Goal: Information Seeking & Learning: Learn about a topic

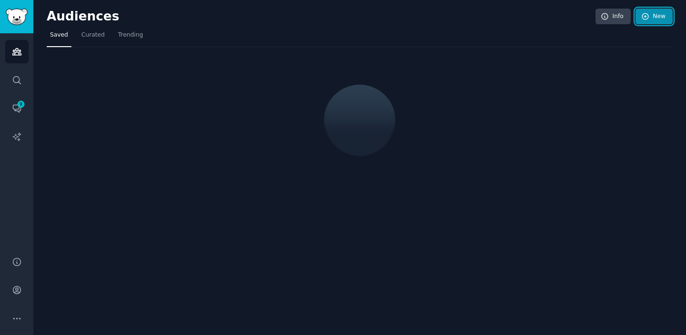
click at [647, 23] on link "New" at bounding box center [653, 17] width 37 height 16
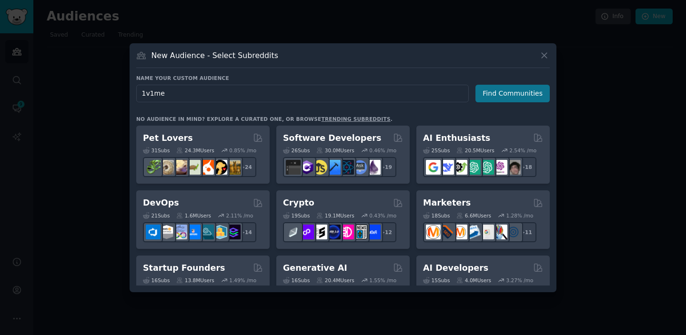
type input "1v1me"
click at [515, 93] on button "Find Communities" at bounding box center [512, 94] width 74 height 18
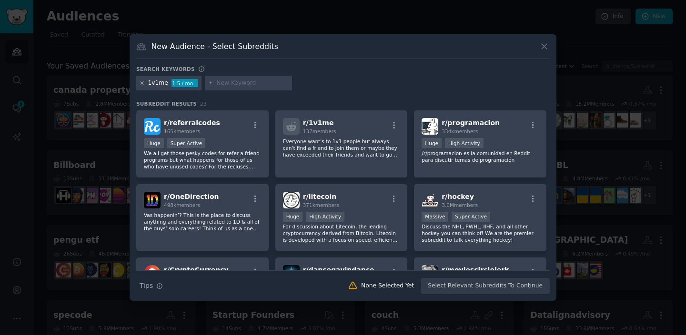
click at [142, 85] on icon at bounding box center [142, 82] width 5 height 5
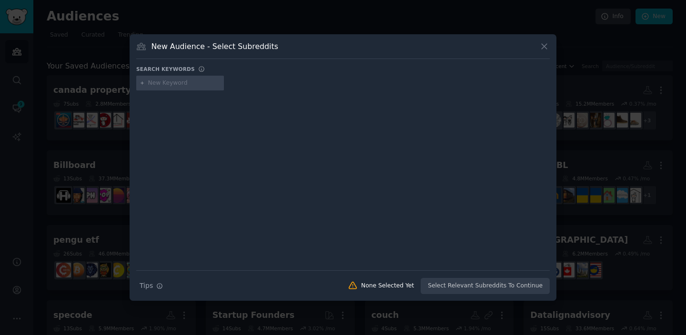
click at [154, 88] on div at bounding box center [180, 83] width 88 height 15
click at [154, 85] on input "text" at bounding box center [184, 83] width 72 height 9
type input "esports"
type input "v"
type input "bet"
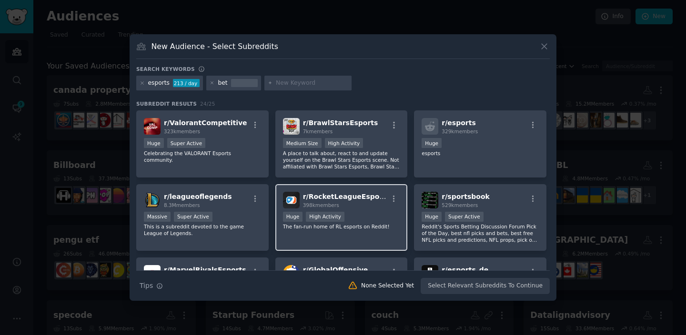
scroll to position [22, 0]
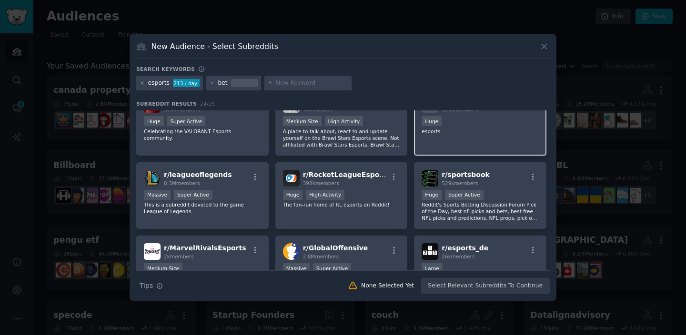
click at [453, 143] on div "r/ esports 329k members Huge esports" at bounding box center [480, 122] width 132 height 67
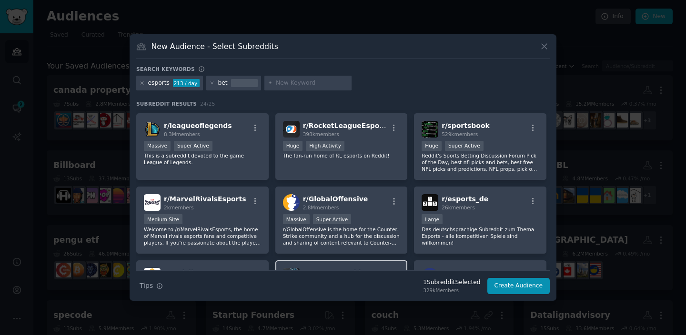
scroll to position [0, 0]
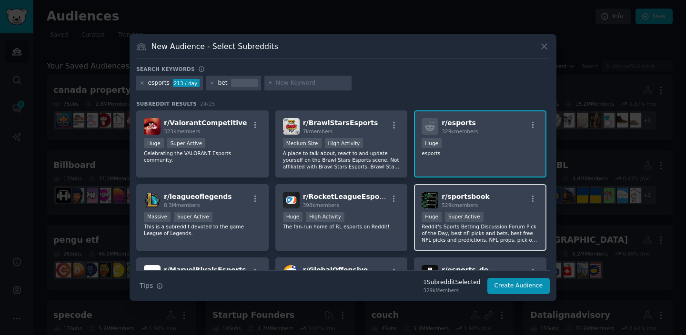
click at [494, 205] on div "r/ sportsbook 529k members" at bounding box center [480, 200] width 117 height 17
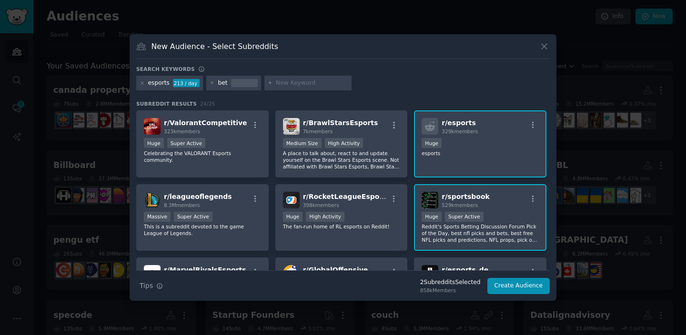
click at [146, 84] on div "esports 213 / day" at bounding box center [169, 83] width 67 height 15
click at [141, 84] on icon at bounding box center [142, 82] width 5 height 5
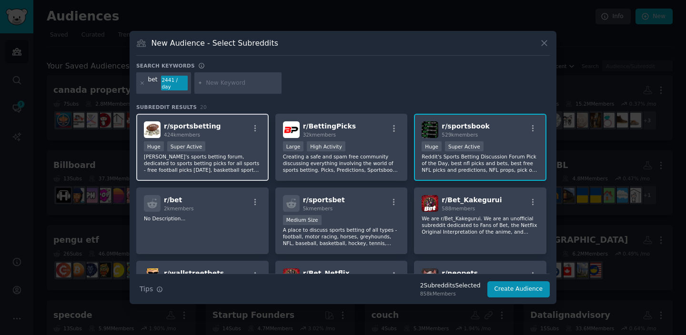
click at [209, 159] on p "Reddit's sports betting forum, dedicated to sports betting picks for all sports…" at bounding box center [202, 163] width 117 height 20
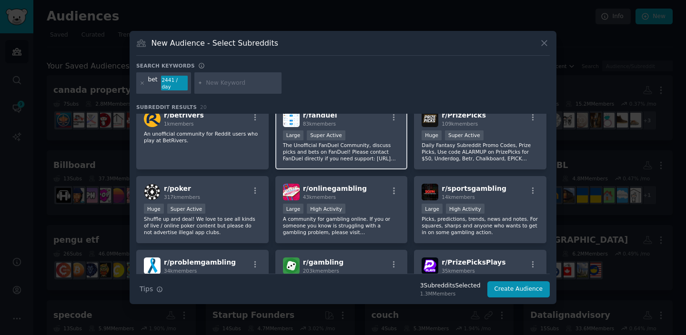
scroll to position [233, 0]
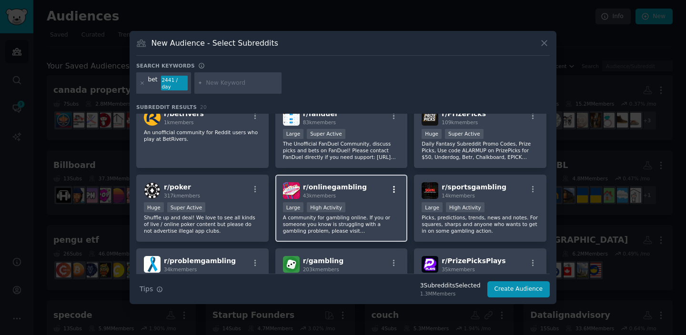
click at [393, 186] on icon "button" at bounding box center [394, 189] width 2 height 7
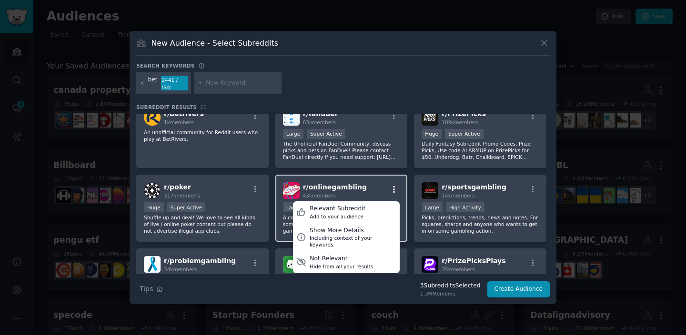
click at [393, 186] on icon "button" at bounding box center [394, 189] width 2 height 7
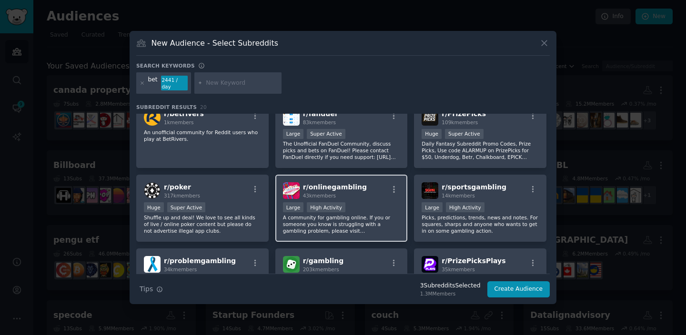
click at [342, 183] on span "r/ onlinegambling" at bounding box center [335, 187] width 64 height 8
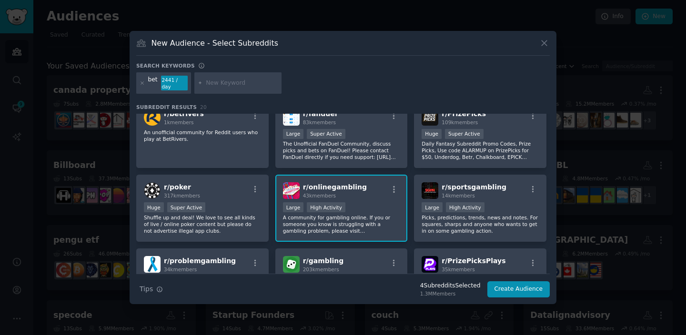
scroll to position [267, 0]
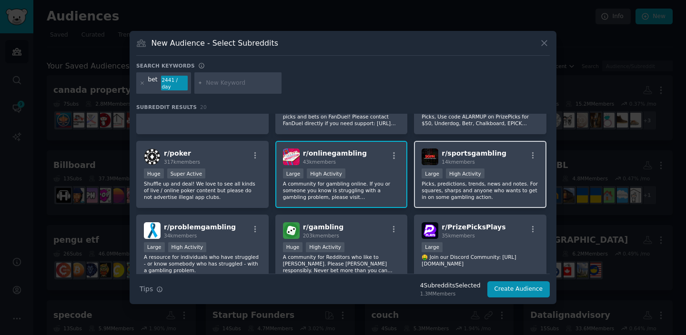
click at [485, 171] on div "Large High Activity" at bounding box center [480, 175] width 117 height 12
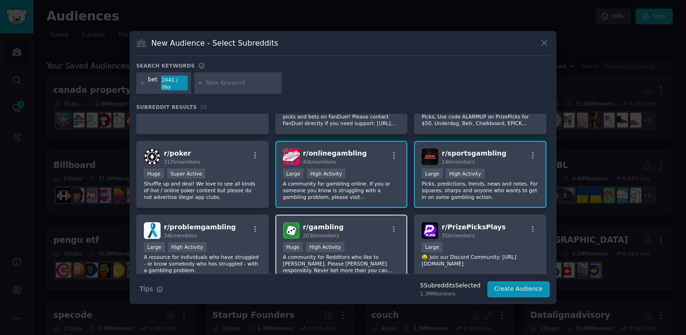
click at [371, 256] on p "A community for Redditors who like to gamble. Please gamble responsibly. Never …" at bounding box center [341, 264] width 117 height 20
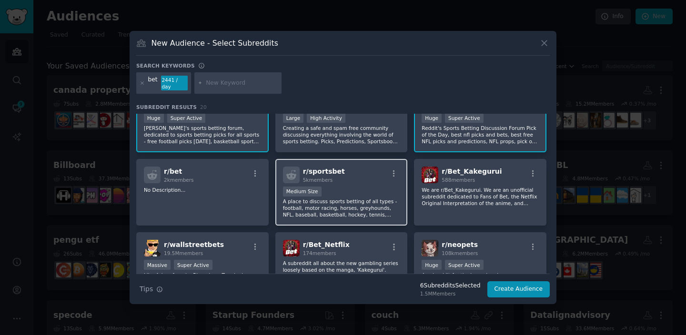
scroll to position [0, 0]
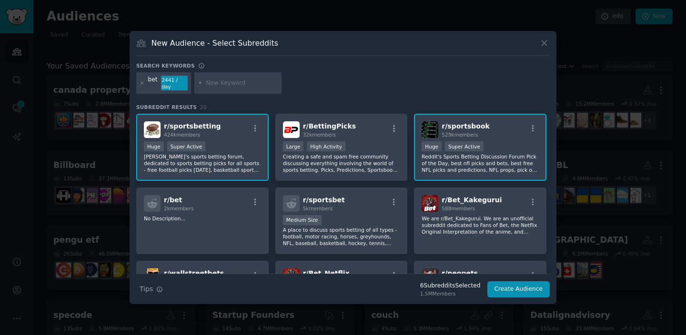
click at [142, 86] on div at bounding box center [142, 83] width 5 height 15
click at [142, 84] on icon at bounding box center [142, 82] width 5 height 5
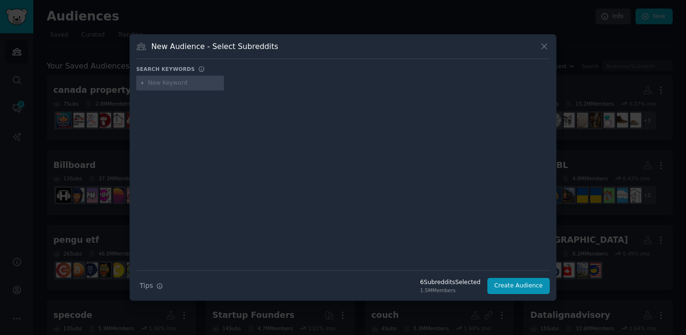
click at [158, 84] on input "text" at bounding box center [184, 83] width 72 height 9
type input "staking"
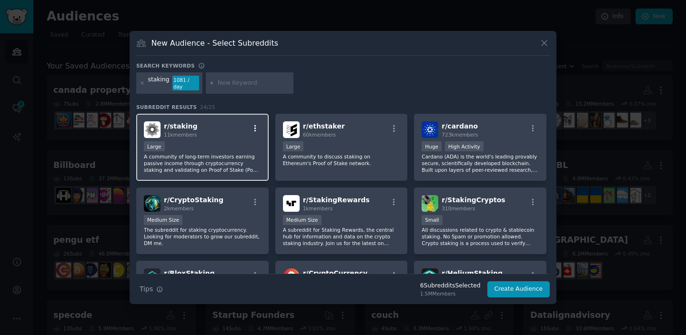
click at [256, 124] on icon "button" at bounding box center [255, 128] width 9 height 9
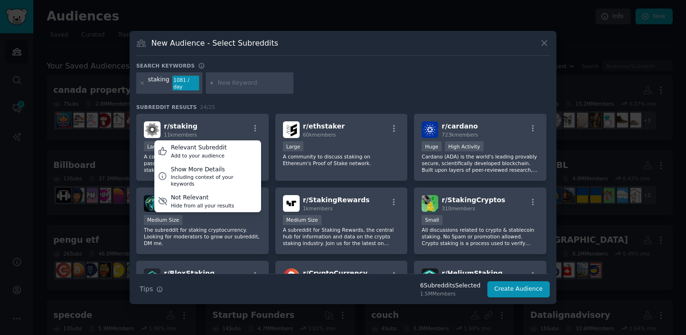
click at [325, 80] on div "staking 1081 / day" at bounding box center [342, 84] width 413 height 25
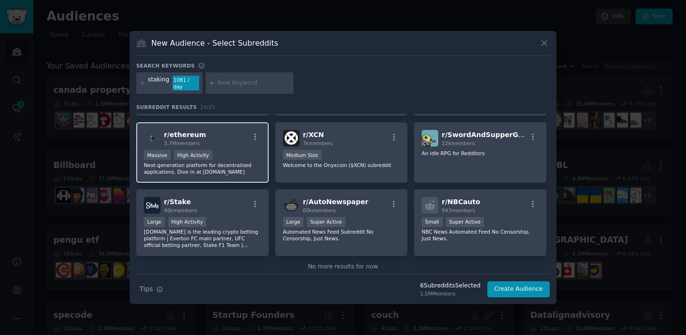
scroll to position [449, 0]
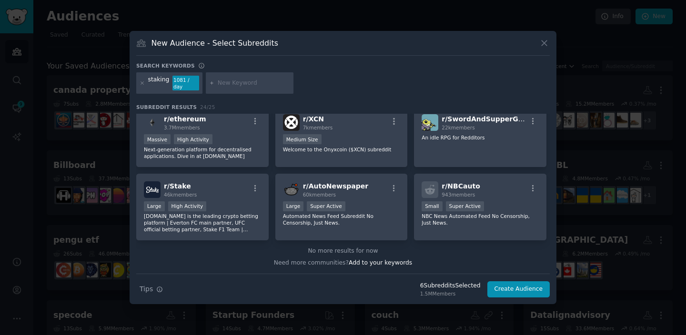
click at [148, 82] on div "staking" at bounding box center [158, 83] width 21 height 15
click at [144, 82] on icon at bounding box center [142, 82] width 5 height 5
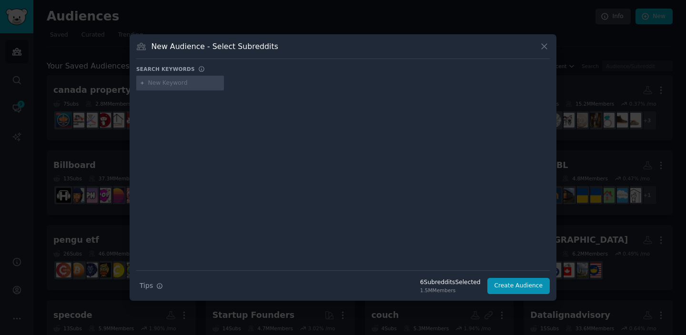
click at [158, 86] on input "text" at bounding box center [184, 83] width 72 height 9
type input "2k"
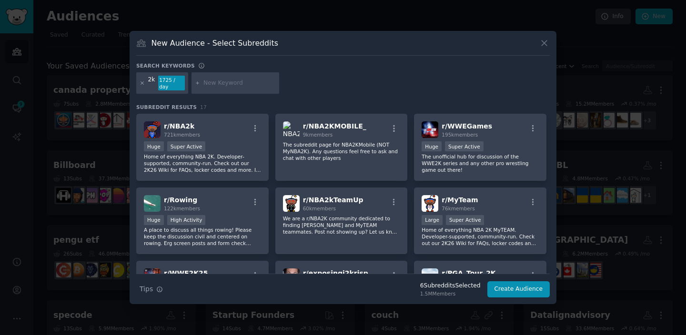
click at [141, 82] on icon at bounding box center [142, 83] width 2 height 2
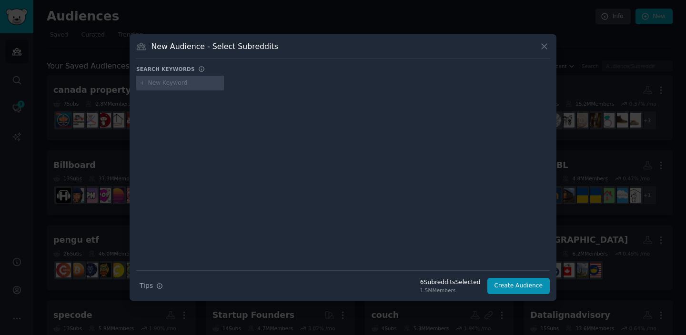
click at [163, 87] on div at bounding box center [180, 83] width 88 height 15
click at [164, 84] on input "text" at bounding box center [184, 83] width 72 height 9
type input "ncaa"
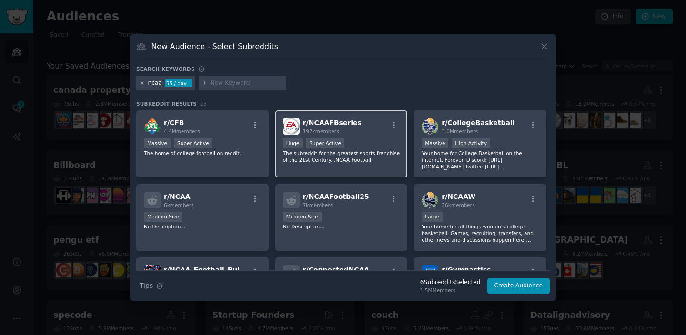
click at [364, 126] on div "r/ NCAAFBseries 197k members" at bounding box center [341, 126] width 117 height 17
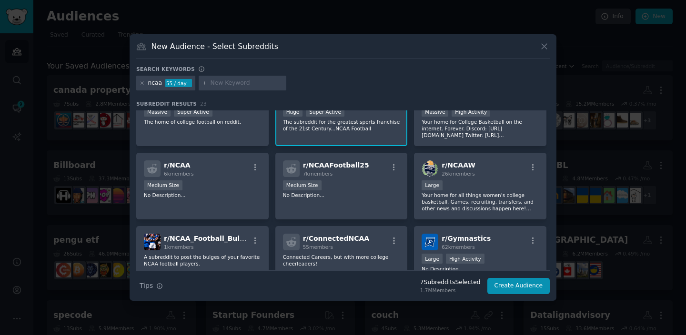
scroll to position [43, 0]
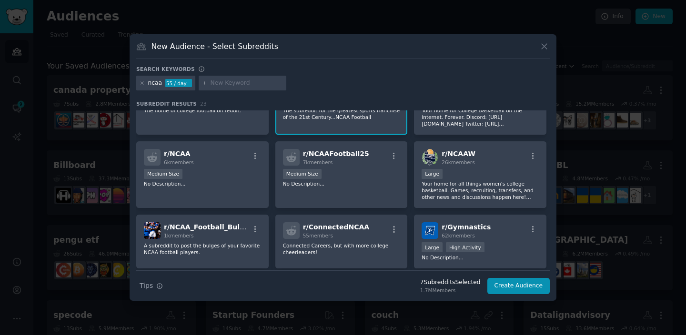
click at [138, 83] on div "ncaa 55 / day" at bounding box center [165, 83] width 59 height 15
click at [140, 83] on icon at bounding box center [142, 82] width 5 height 5
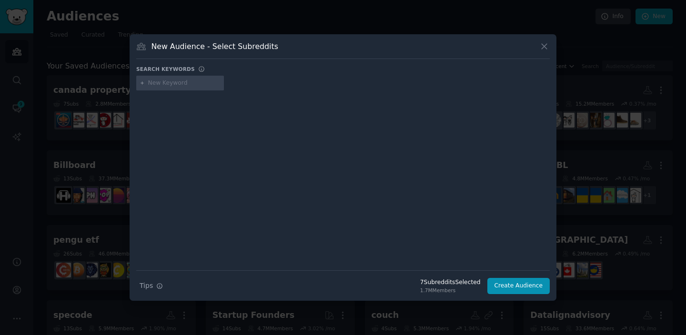
click at [195, 84] on input "text" at bounding box center [184, 83] width 72 height 9
type input "cfb25"
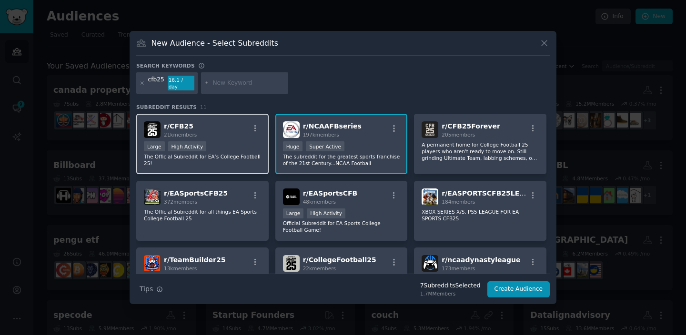
click at [212, 136] on div "r/ CFB25 21k members Large High Activity The Official Subreddit for EA’s Colleg…" at bounding box center [202, 144] width 132 height 60
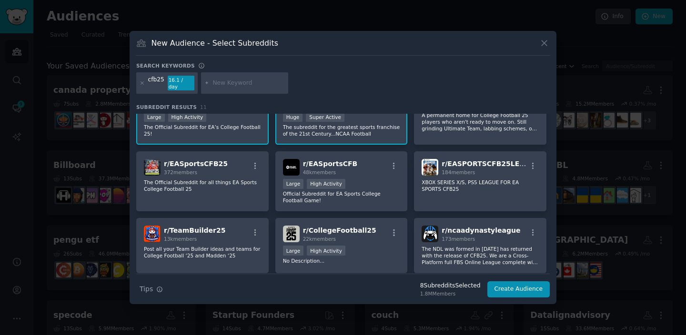
scroll to position [39, 0]
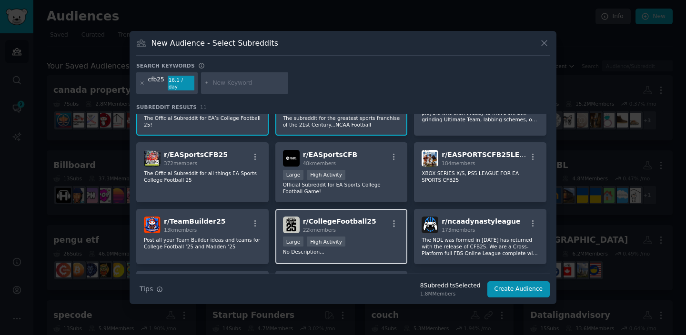
click at [355, 221] on span "r/ CollegeFootball25" at bounding box center [339, 222] width 73 height 8
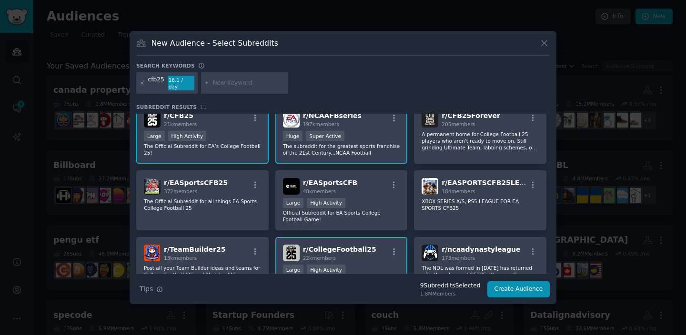
scroll to position [0, 0]
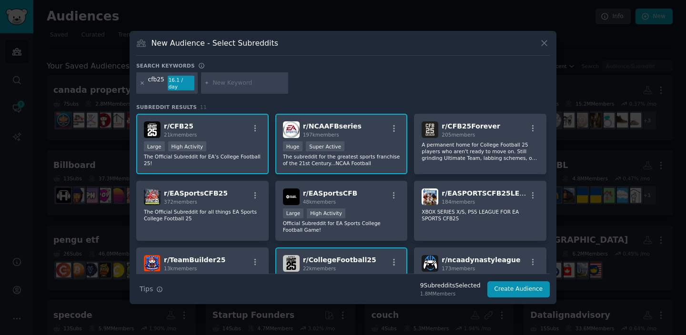
click at [140, 85] on icon at bounding box center [142, 82] width 5 height 5
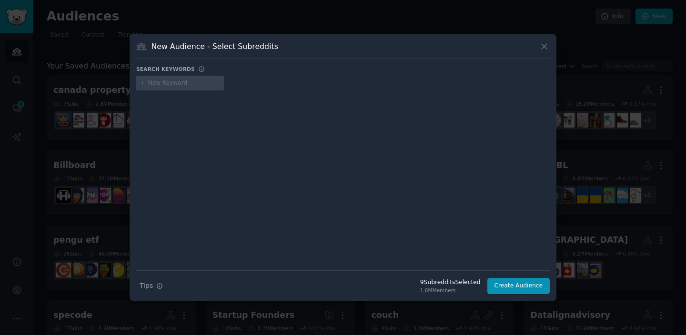
click at [172, 86] on input "text" at bounding box center [184, 83] width 72 height 9
type input "gambling"
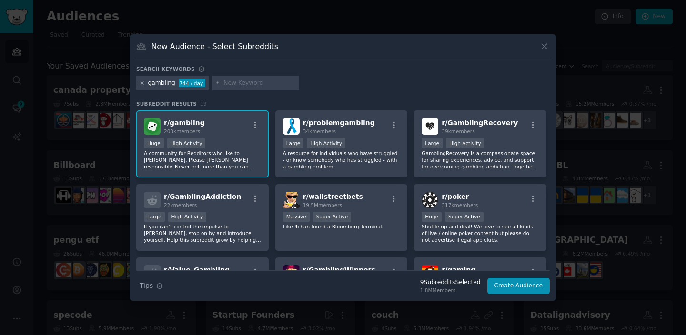
click at [140, 86] on div at bounding box center [142, 83] width 5 height 9
click at [141, 84] on icon at bounding box center [142, 82] width 5 height 5
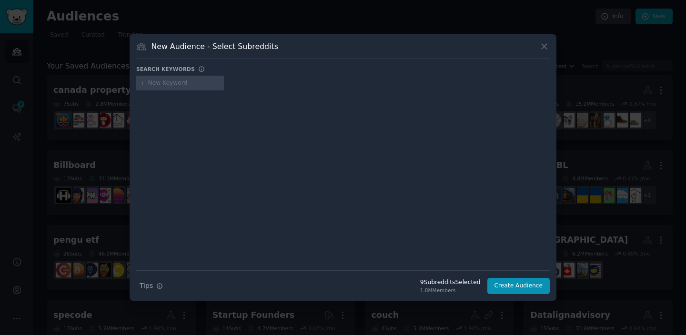
click at [158, 87] on input "text" at bounding box center [184, 83] width 72 height 9
type input "madden"
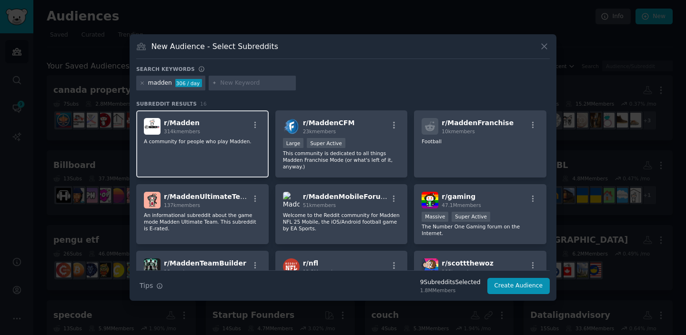
click at [211, 129] on div "r/ Madden 314k members" at bounding box center [202, 126] width 117 height 17
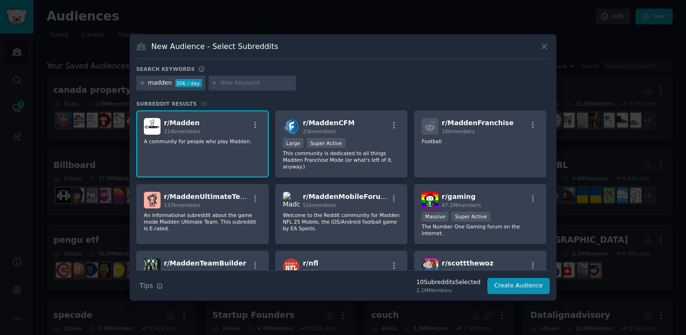
click at [140, 82] on icon at bounding box center [142, 82] width 5 height 5
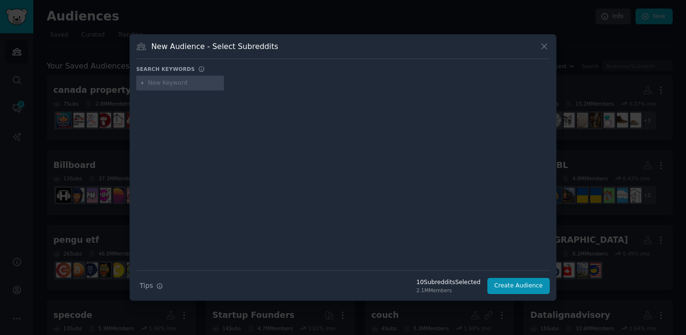
click at [152, 85] on input "text" at bounding box center [184, 83] width 72 height 9
type input "fc25"
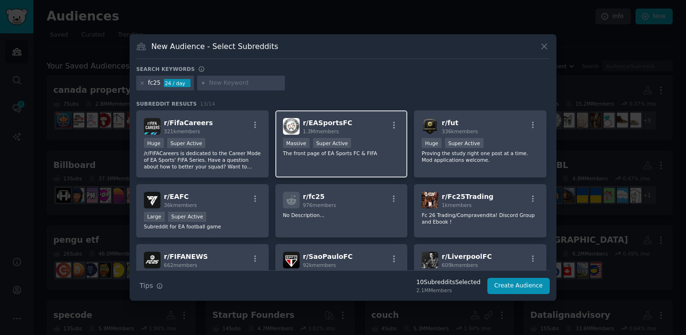
click at [355, 136] on div "r/ EASportsFC 1.3M members >= 95th percentile for submissions / day Massive Sup…" at bounding box center [341, 143] width 132 height 67
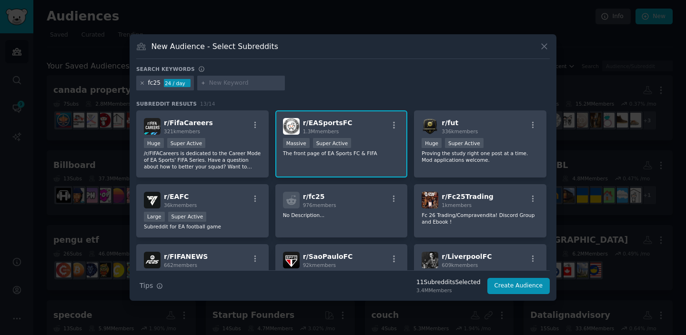
click at [141, 83] on icon at bounding box center [142, 82] width 5 height 5
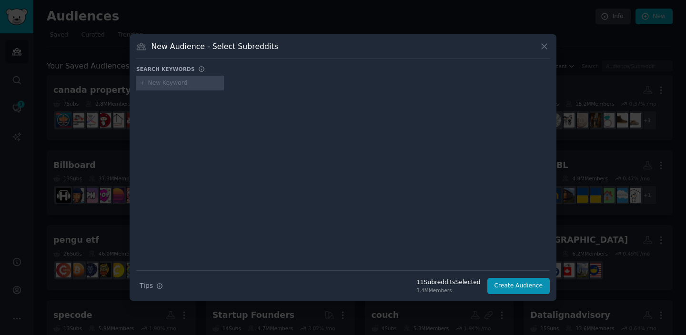
click at [172, 80] on input "text" at bounding box center [184, 83] width 72 height 9
type input "cod"
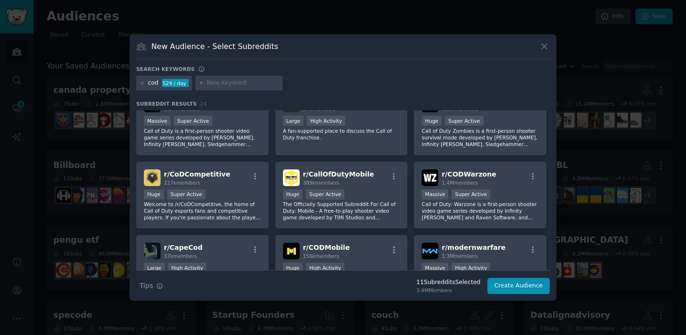
scroll to position [5, 0]
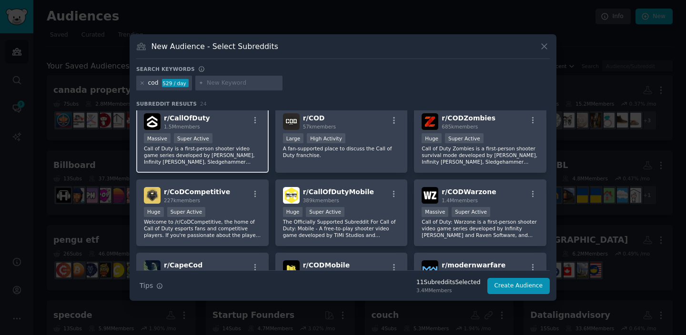
click at [239, 148] on p "Call of Duty is a first-person shooter video game series developed by Treyarch,…" at bounding box center [202, 155] width 117 height 20
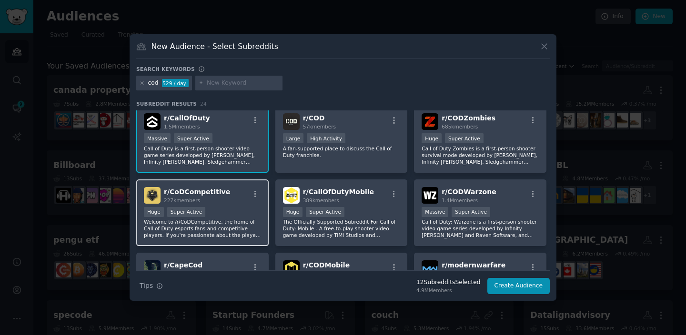
click at [238, 197] on div "r/ CoDCompetitive 227k members" at bounding box center [202, 195] width 117 height 17
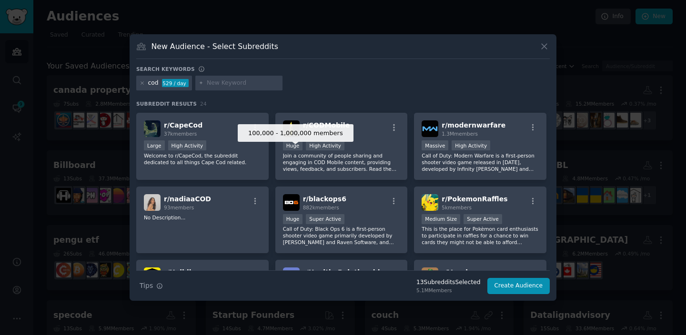
scroll to position [145, 0]
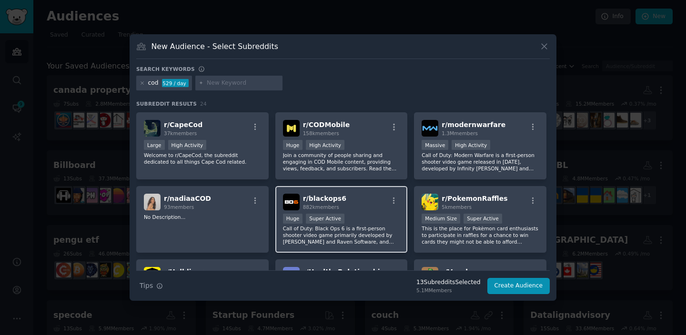
click at [349, 203] on div "r/ blackops6 882k members" at bounding box center [341, 202] width 117 height 17
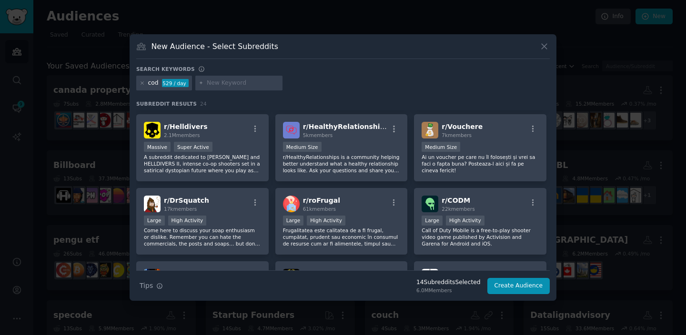
scroll to position [0, 0]
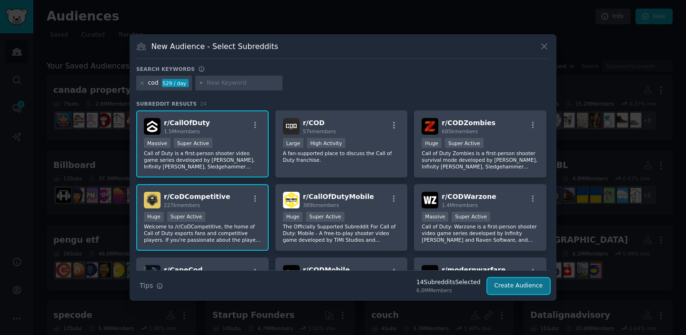
click at [535, 283] on button "Create Audience" at bounding box center [518, 286] width 63 height 16
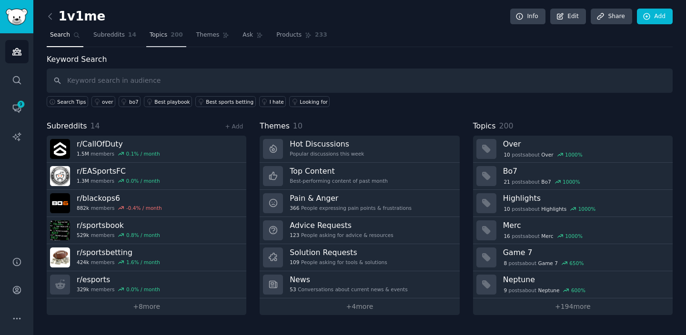
click at [162, 41] on link "Topics 200" at bounding box center [166, 38] width 40 height 20
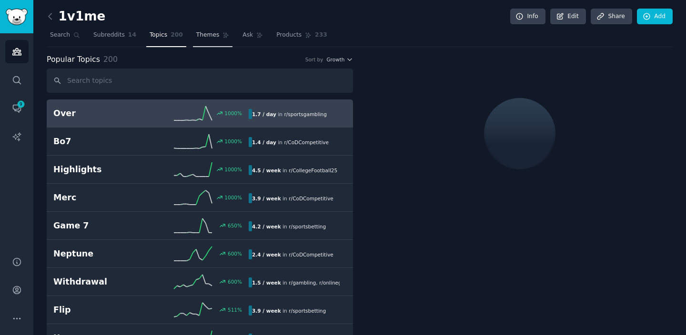
click at [211, 32] on span "Themes" at bounding box center [207, 35] width 23 height 9
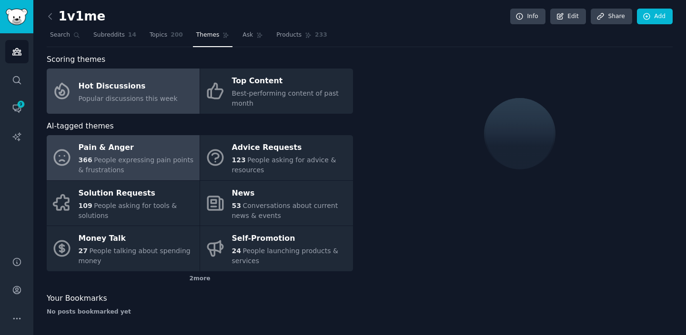
click at [138, 145] on div "Pain & Anger" at bounding box center [137, 148] width 116 height 15
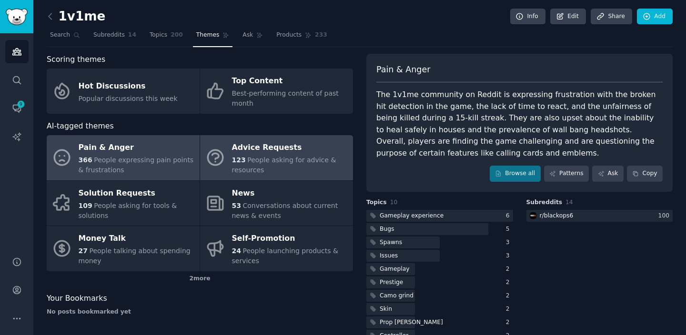
click at [346, 150] on div "Advice Requests" at bounding box center [290, 148] width 116 height 15
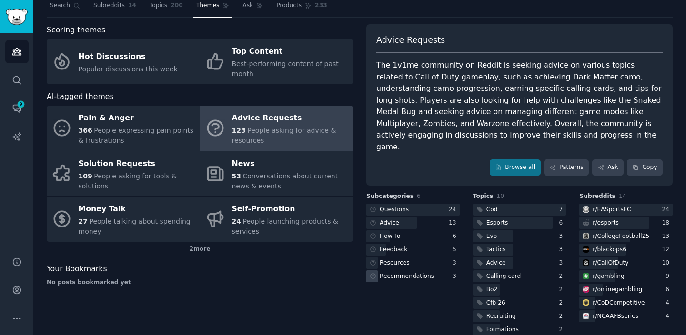
scroll to position [33, 0]
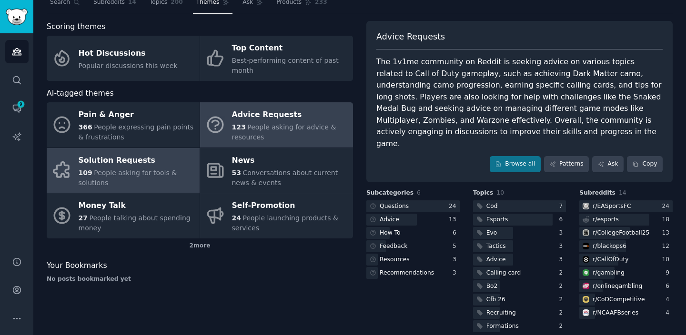
click at [168, 173] on span "People asking for tools & solutions" at bounding box center [128, 178] width 99 height 18
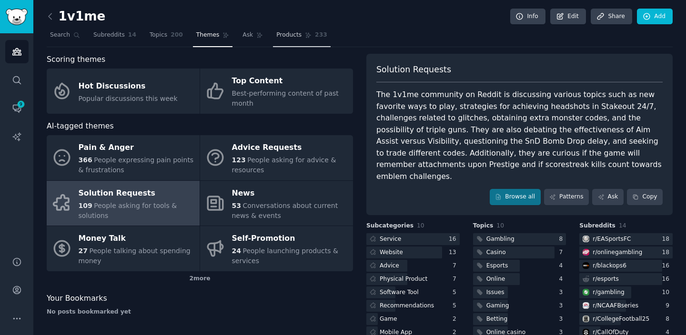
click at [281, 29] on link "Products 233" at bounding box center [301, 38] width 57 height 20
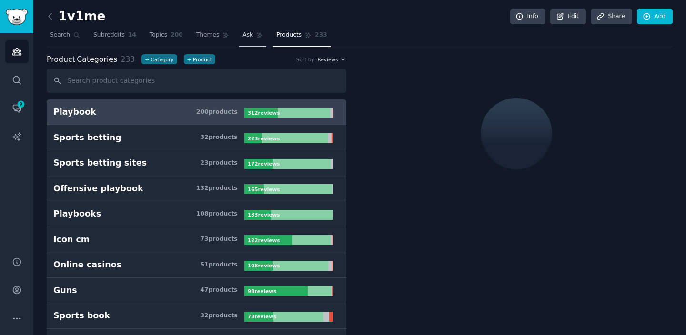
click at [239, 32] on link "Ask" at bounding box center [252, 38] width 27 height 20
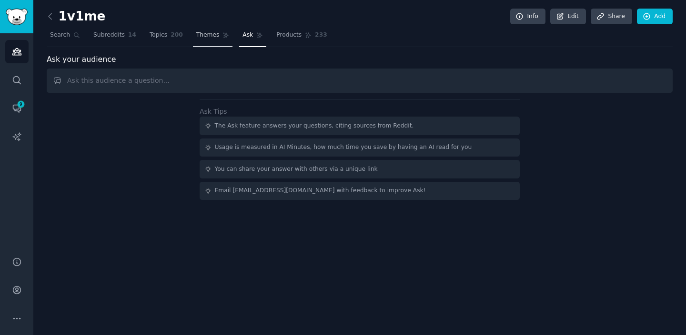
click at [203, 34] on span "Themes" at bounding box center [207, 35] width 23 height 9
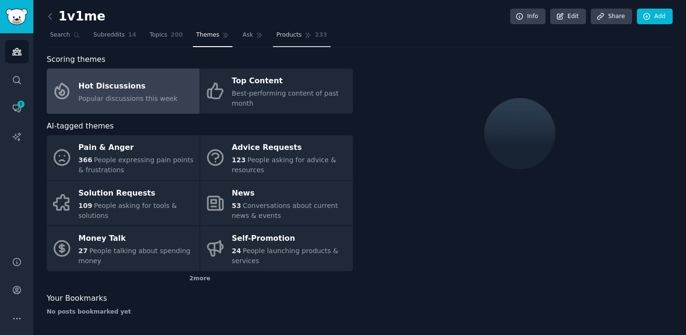
click at [285, 39] on span "Products" at bounding box center [288, 35] width 25 height 9
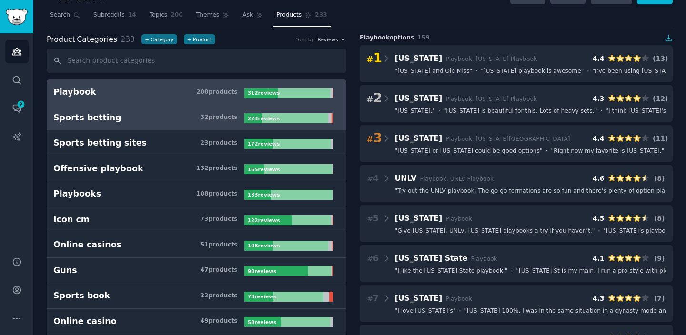
scroll to position [27, 0]
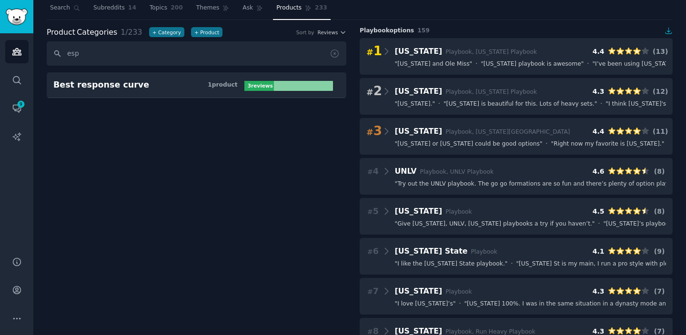
type input "espo"
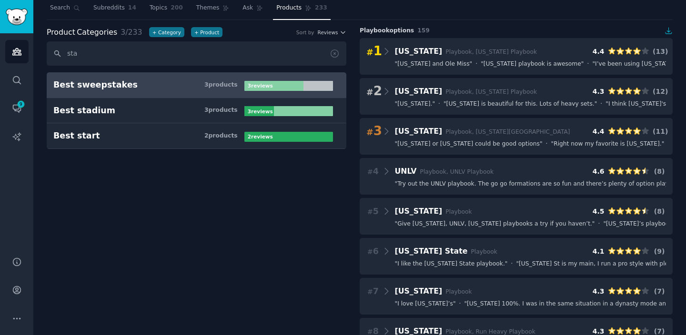
type input "sta"
click at [133, 84] on h3 "Best sweepstakes 3 product s" at bounding box center [148, 85] width 191 height 12
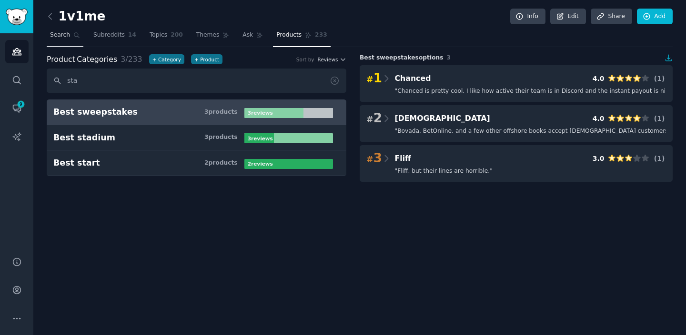
click at [73, 32] on icon at bounding box center [76, 35] width 7 height 7
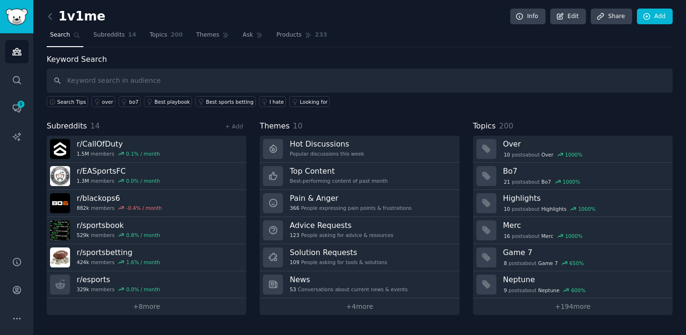
click at [131, 86] on input "text" at bounding box center [360, 81] width 626 height 24
type input "1v1me"
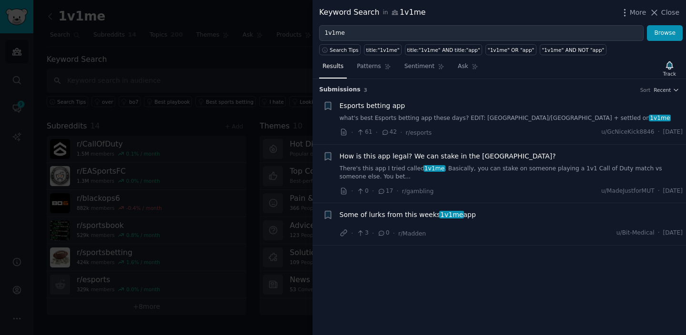
click at [254, 120] on div at bounding box center [343, 167] width 686 height 335
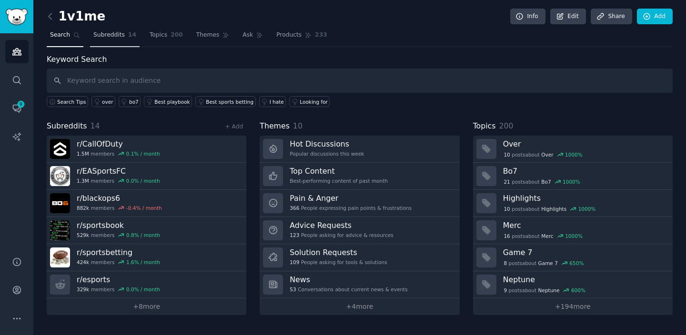
click at [118, 36] on span "Subreddits" at bounding box center [108, 35] width 31 height 9
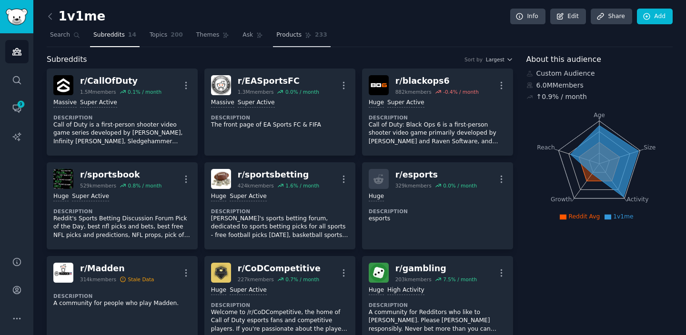
click at [298, 39] on span "Products" at bounding box center [288, 35] width 25 height 9
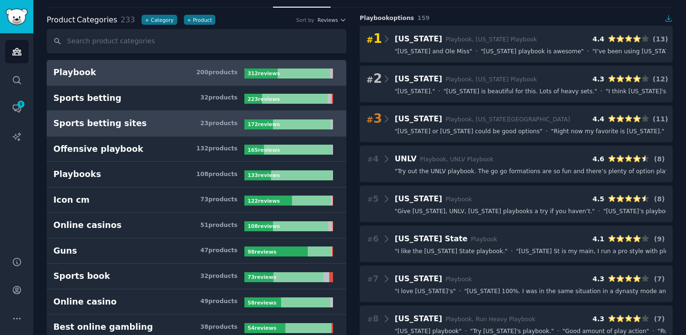
scroll to position [46, 0]
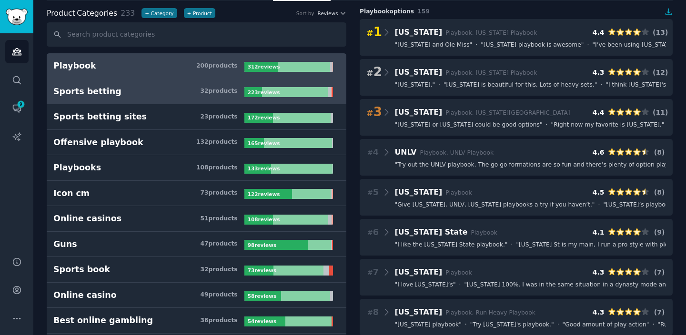
click at [184, 97] on link "Sports betting 32 product s 223 review s" at bounding box center [197, 92] width 300 height 26
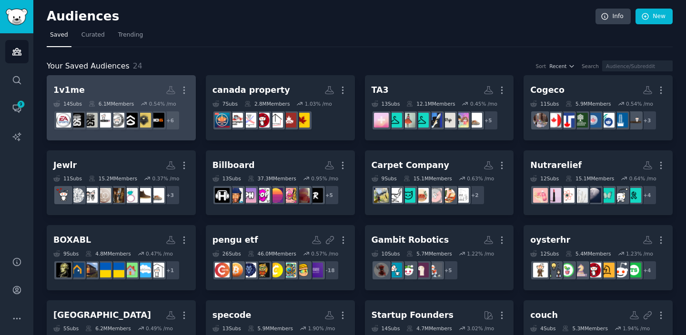
click at [127, 88] on h2 "1v1me More" at bounding box center [121, 90] width 136 height 17
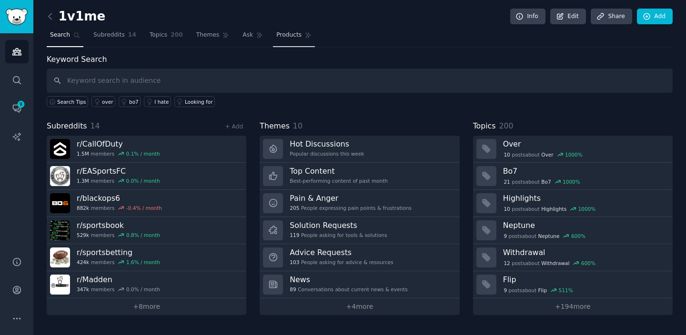
click at [280, 33] on span "Products" at bounding box center [288, 35] width 25 height 9
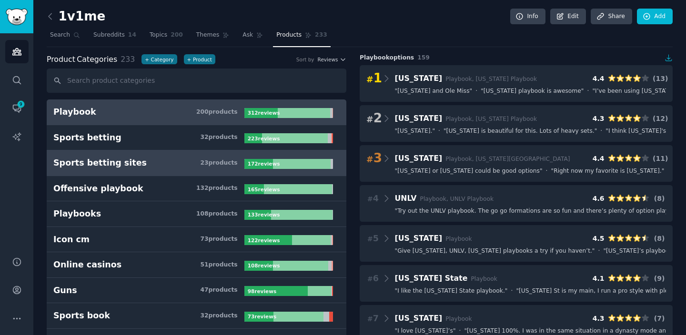
scroll to position [32, 0]
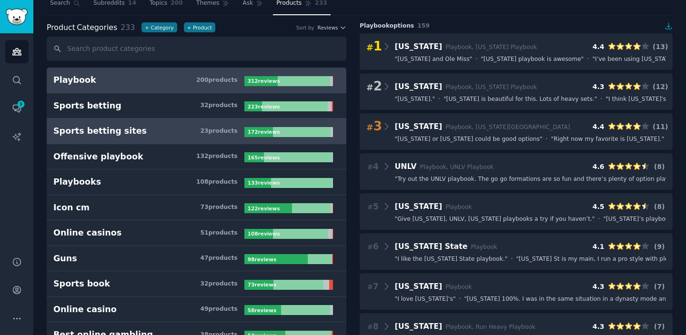
click at [173, 139] on link "Sports betting sites 23 product s 172 review s" at bounding box center [197, 132] width 300 height 26
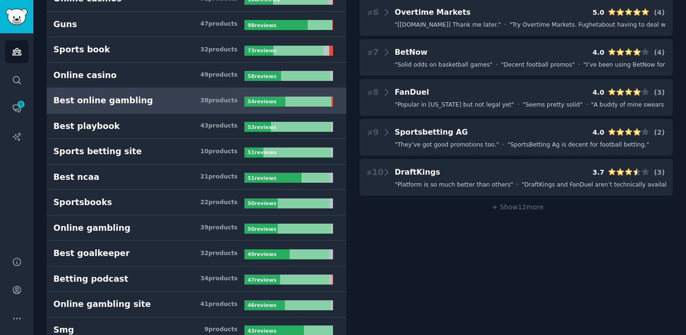
click at [171, 99] on h3 "Best online gambling 38 product s" at bounding box center [148, 101] width 191 height 12
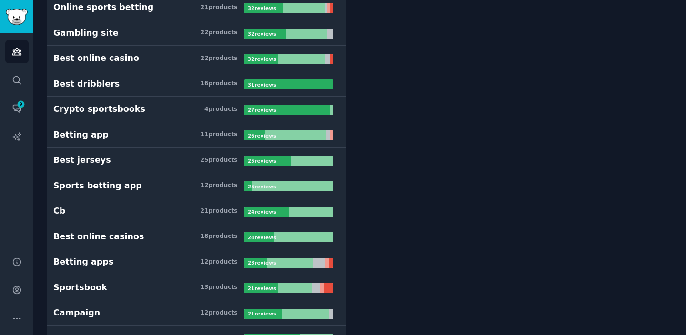
scroll to position [685, 0]
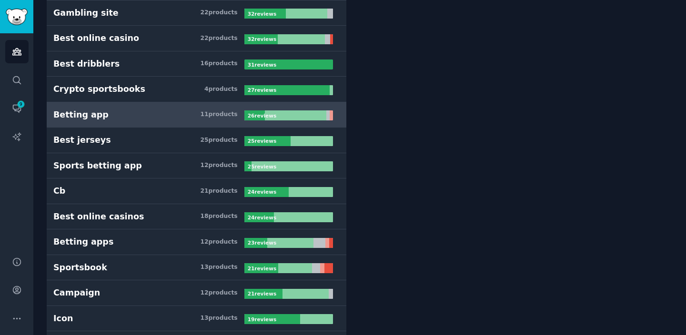
click at [167, 110] on h3 "Betting app 11 product s" at bounding box center [148, 115] width 191 height 12
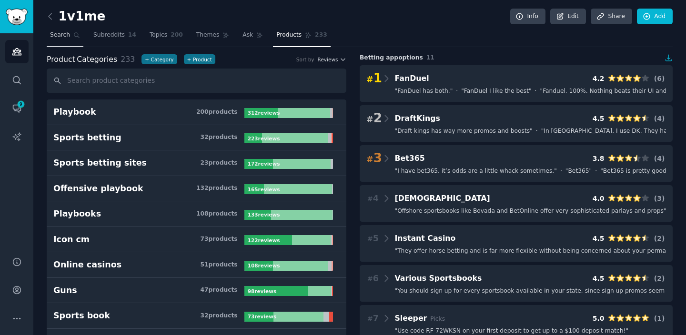
click at [74, 34] on icon at bounding box center [76, 35] width 7 height 7
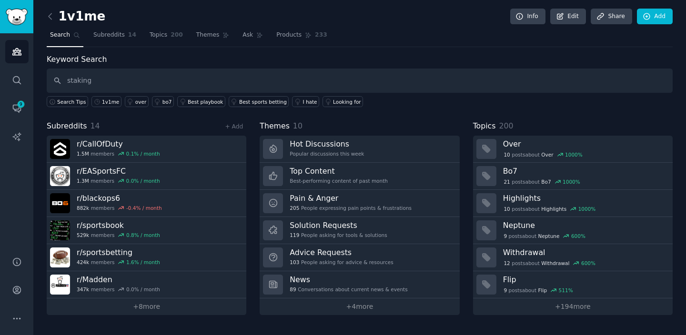
type input "staking"
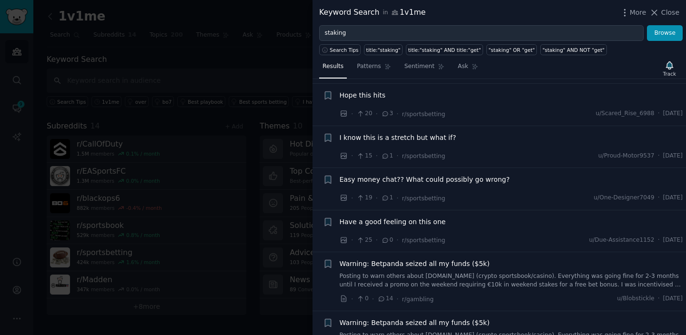
scroll to position [3587, 0]
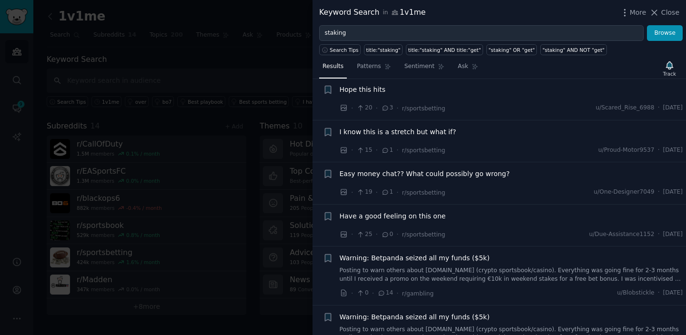
click at [213, 59] on div at bounding box center [343, 167] width 686 height 335
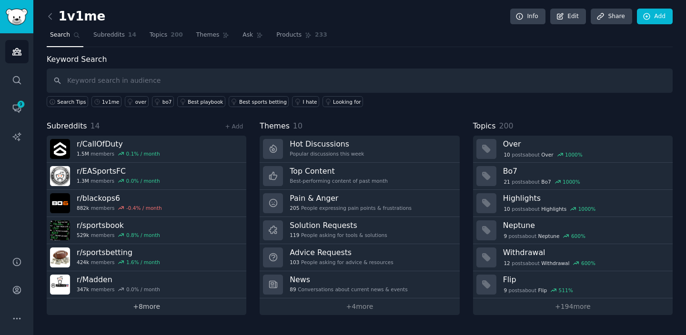
click at [175, 307] on link "+ 8 more" at bounding box center [147, 307] width 200 height 17
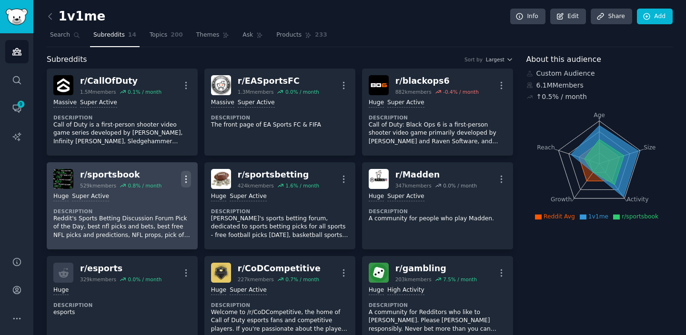
click at [184, 180] on icon "button" at bounding box center [186, 179] width 10 height 10
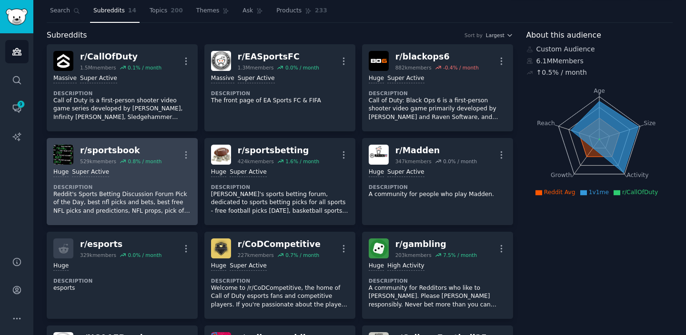
scroll to position [14, 0]
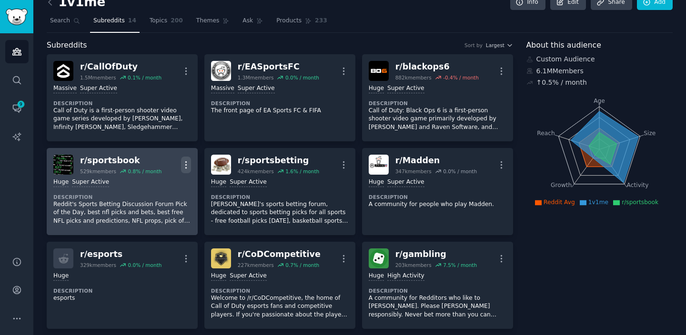
click at [185, 165] on icon "button" at bounding box center [185, 164] width 1 height 7
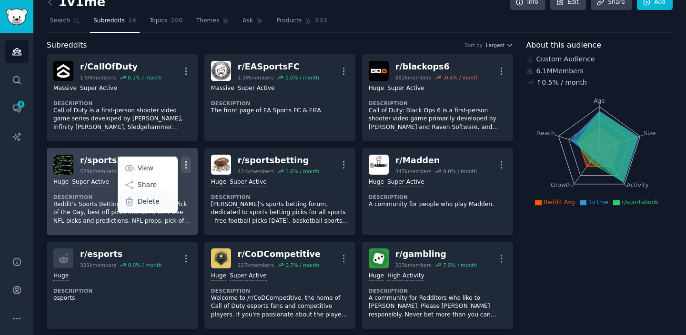
click at [163, 207] on div "Delete" at bounding box center [147, 201] width 57 height 20
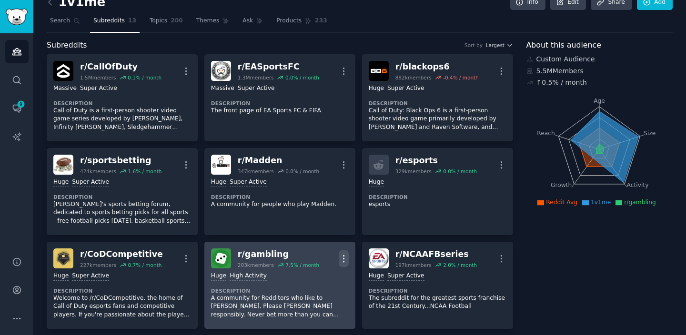
click at [343, 258] on icon "button" at bounding box center [344, 259] width 10 height 10
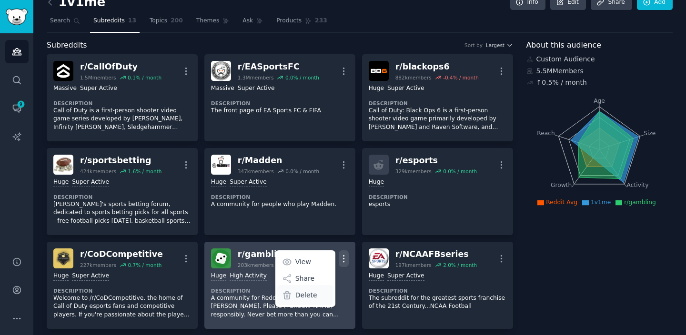
click at [302, 296] on p "Delete" at bounding box center [306, 296] width 22 height 10
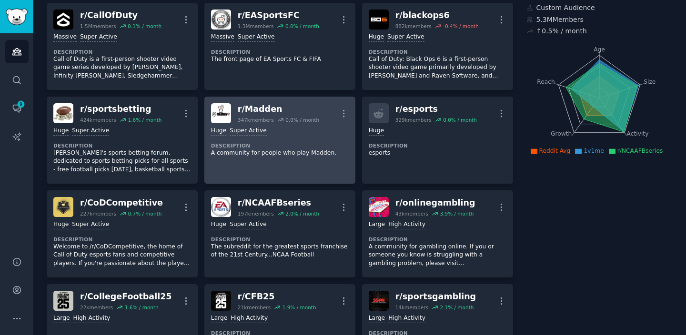
scroll to position [64, 0]
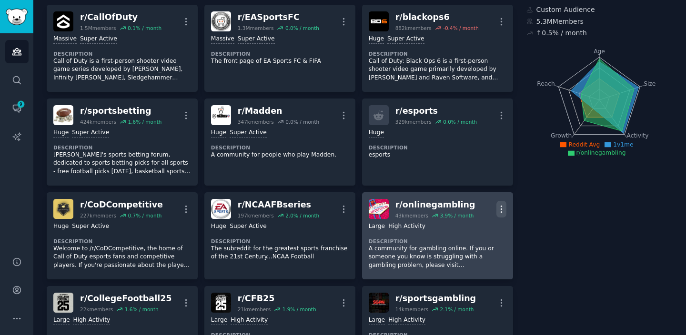
click at [502, 212] on icon "button" at bounding box center [501, 209] width 10 height 10
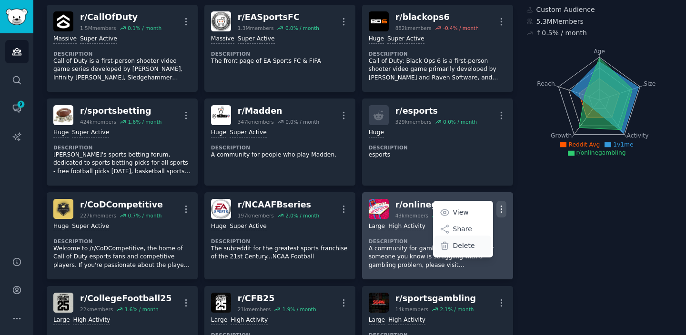
click at [465, 249] on p "Delete" at bounding box center [464, 246] width 22 height 10
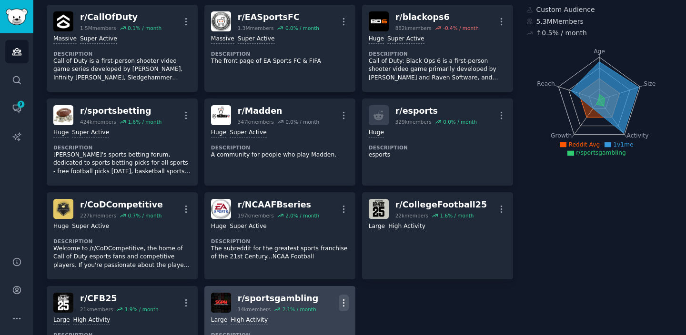
click at [344, 305] on icon "button" at bounding box center [344, 303] width 10 height 10
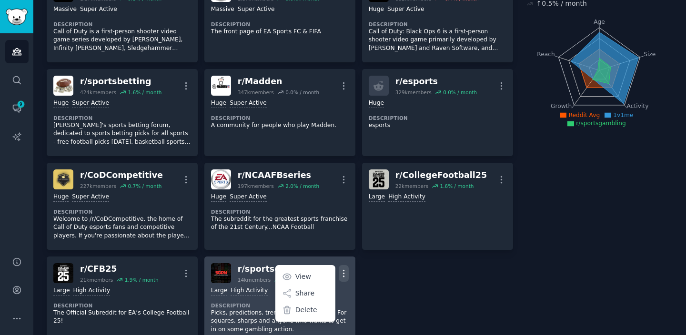
scroll to position [101, 0]
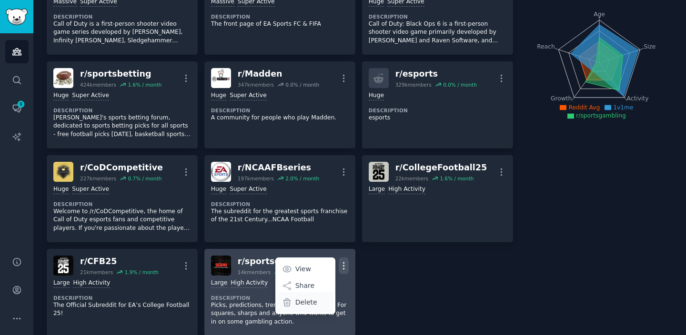
click at [298, 308] on div "Delete" at bounding box center [305, 302] width 57 height 20
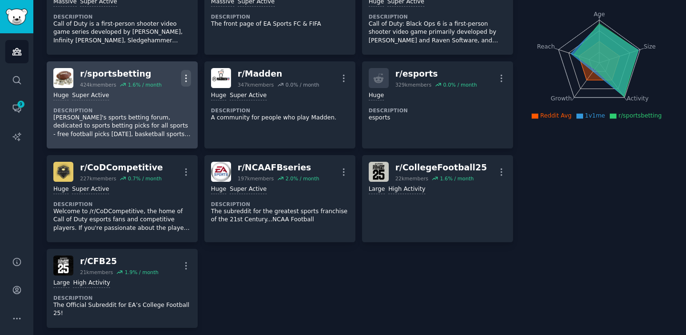
click at [182, 79] on icon "button" at bounding box center [186, 78] width 10 height 10
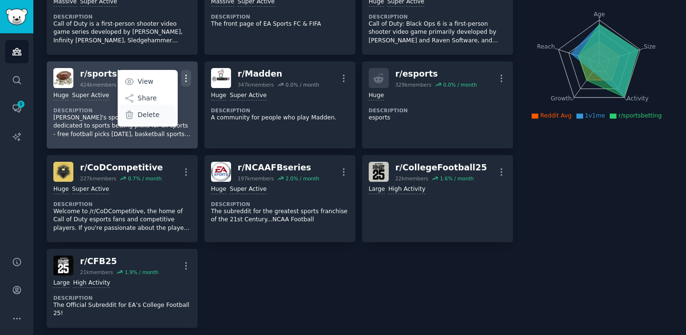
click at [149, 119] on p "Delete" at bounding box center [149, 115] width 22 height 10
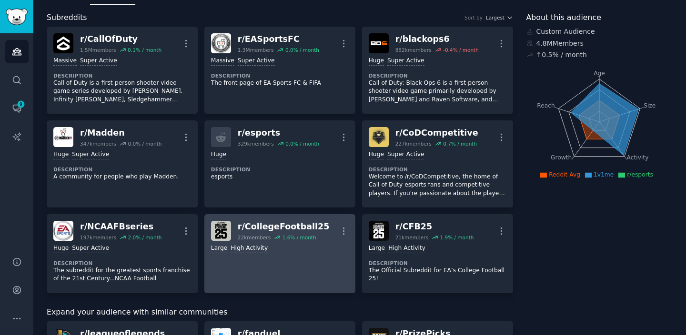
scroll to position [0, 0]
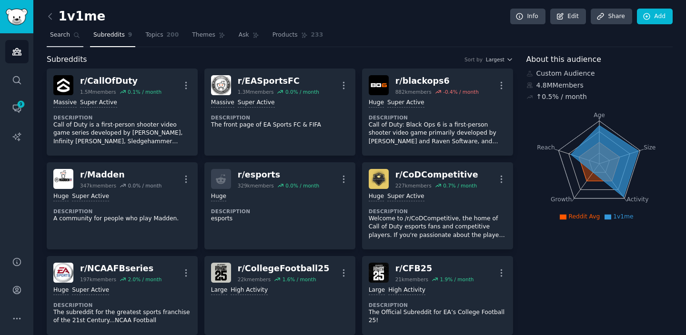
click at [60, 37] on span "Search" at bounding box center [60, 35] width 20 height 9
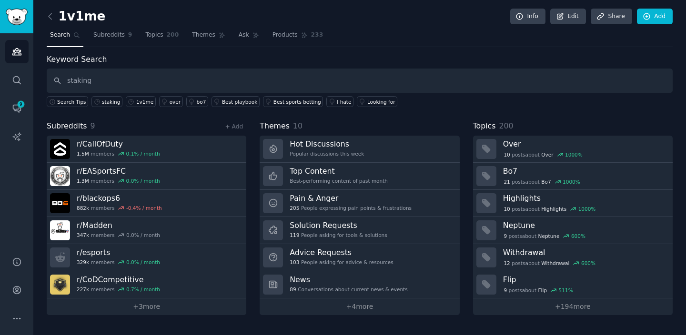
type input "staking"
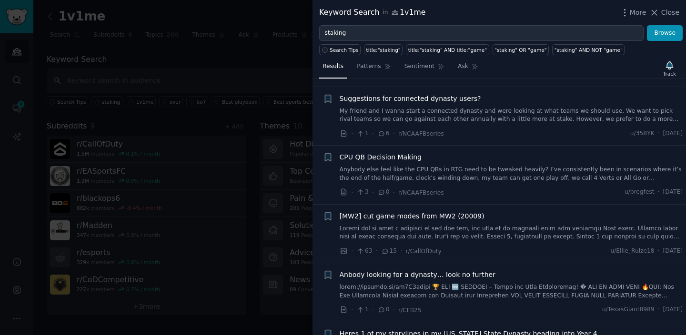
scroll to position [115, 0]
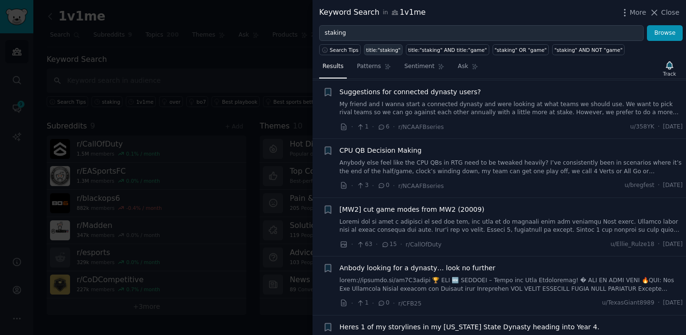
click at [388, 50] on div "title:"staking"" at bounding box center [383, 50] width 34 height 7
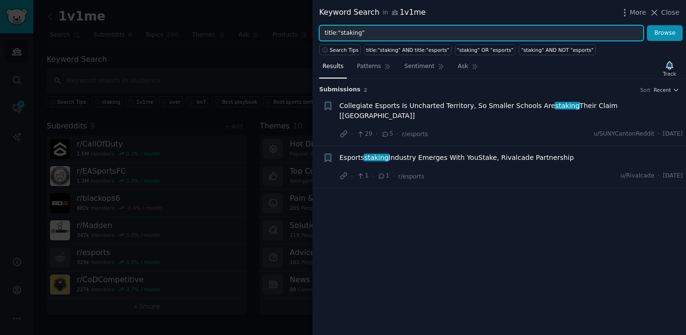
click at [352, 33] on input "title:"staking"" at bounding box center [481, 33] width 324 height 16
type input "title:"betting""
click at [647, 25] on button "Browse" at bounding box center [665, 33] width 36 height 16
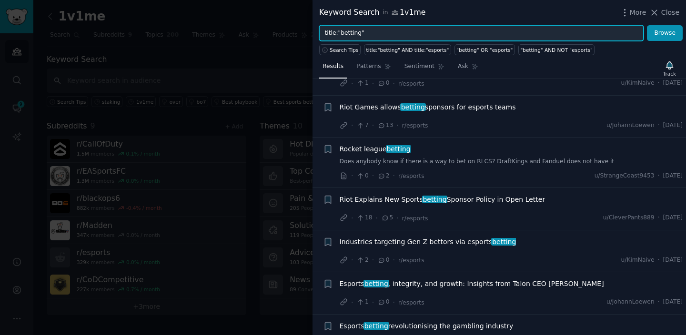
scroll to position [85, 0]
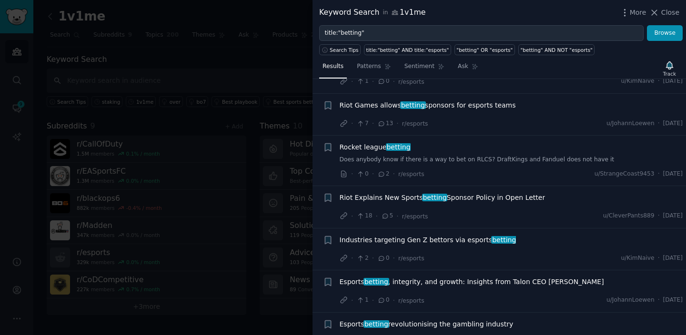
click at [394, 103] on span "Riot Games allows betting sponsors for esports teams" at bounding box center [428, 105] width 176 height 10
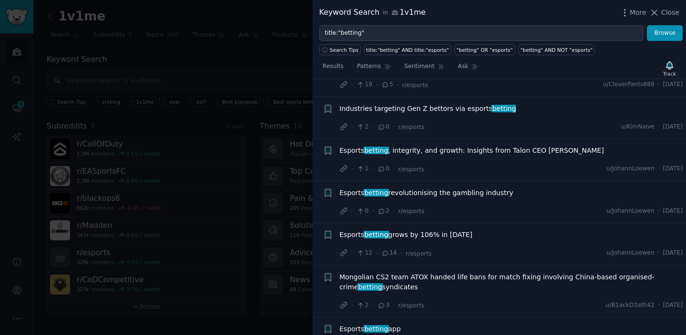
scroll to position [534, 0]
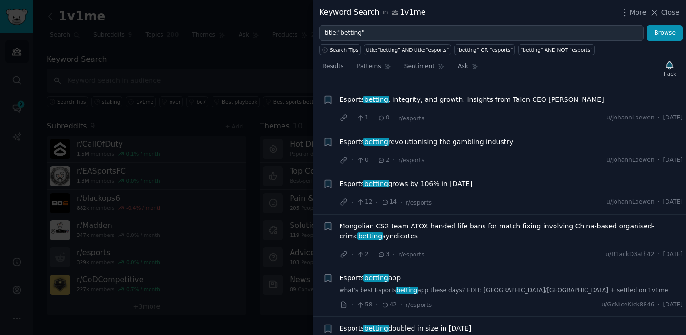
click at [405, 181] on span "Esports betting grows by 106% in 2024" at bounding box center [406, 184] width 133 height 10
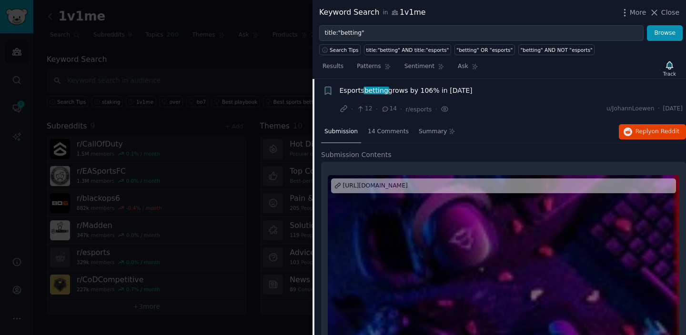
scroll to position [370, 0]
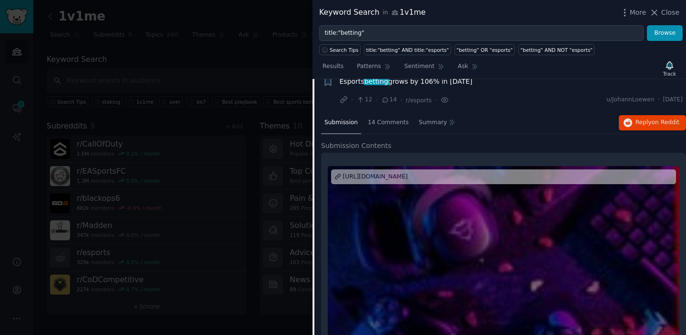
click at [408, 180] on div "https://sigma.world/news/record-growth-in-esports-betting/" at bounding box center [375, 177] width 65 height 9
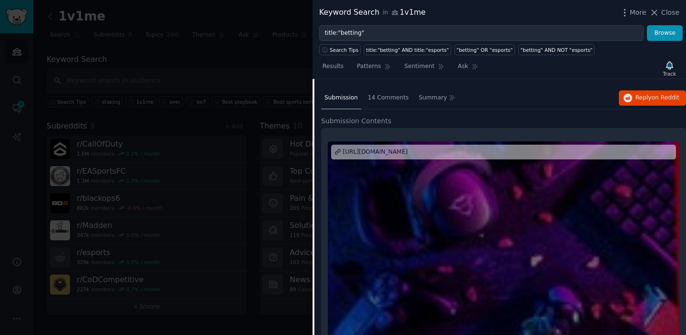
scroll to position [402, 0]
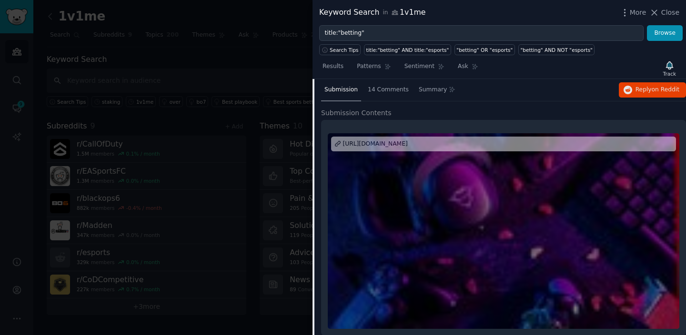
click at [615, 91] on div "Submission 14 Comments Summary Reply on Reddit" at bounding box center [503, 90] width 365 height 23
click at [625, 90] on icon "button" at bounding box center [627, 90] width 9 height 9
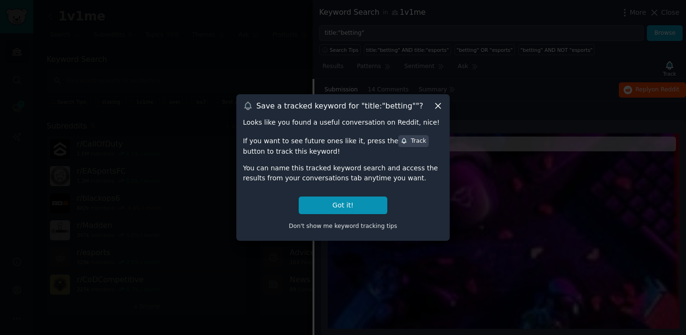
click at [442, 111] on icon at bounding box center [438, 106] width 10 height 10
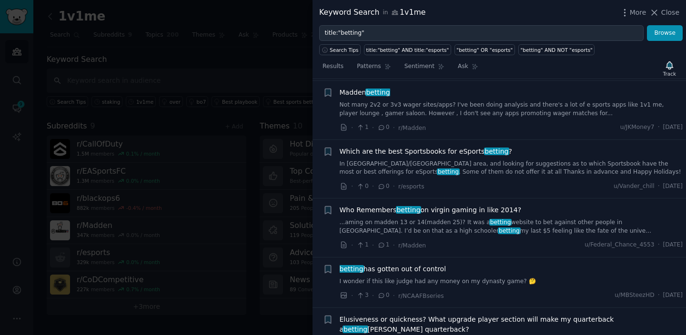
scroll to position [984, 0]
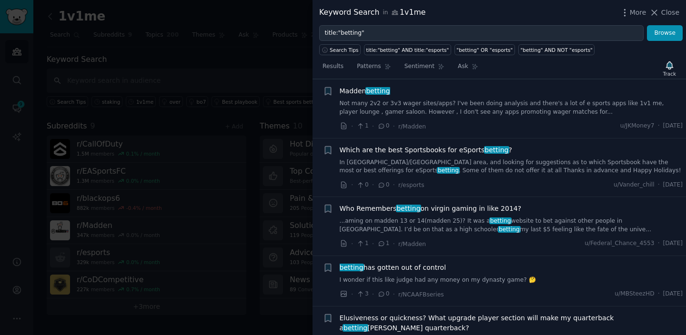
click at [280, 55] on div at bounding box center [343, 167] width 686 height 335
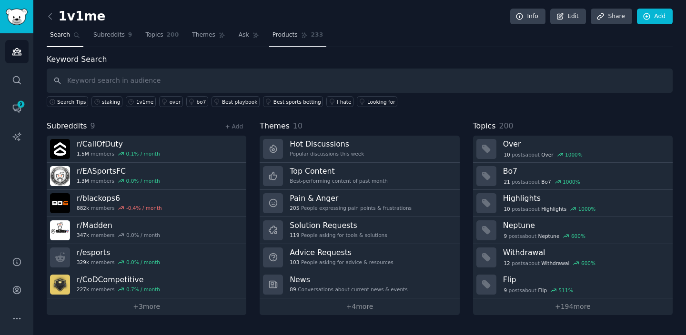
click at [278, 40] on link "Products 233" at bounding box center [297, 38] width 57 height 20
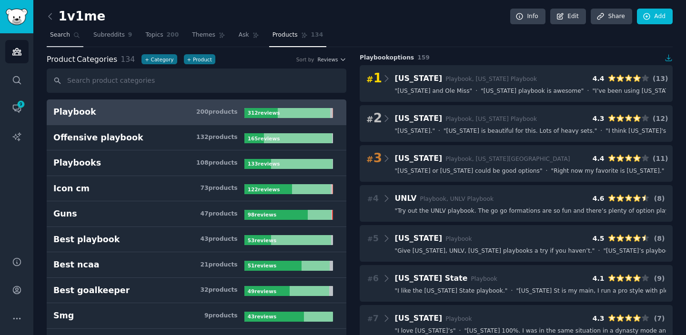
click at [64, 36] on span "Search" at bounding box center [60, 35] width 20 height 9
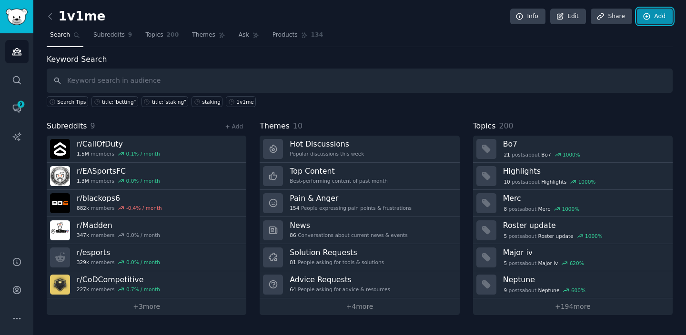
click at [648, 20] on icon at bounding box center [646, 16] width 6 height 6
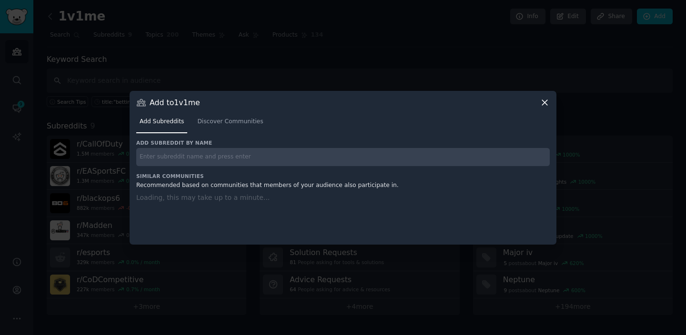
click at [291, 161] on div "Add subreddit by name Similar Communities Recommended based on communities that…" at bounding box center [342, 186] width 413 height 93
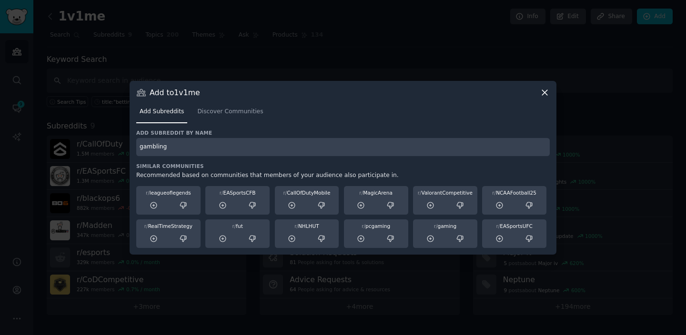
type input "gambling"
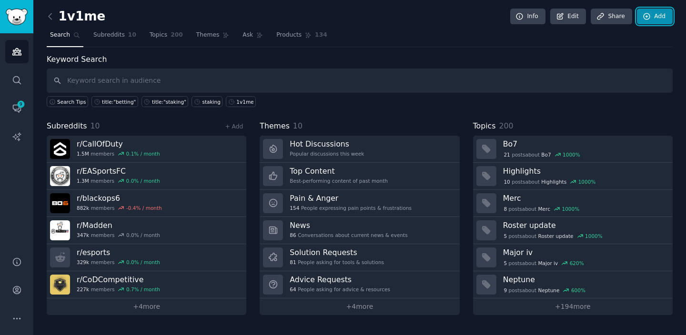
click at [648, 20] on icon at bounding box center [647, 16] width 9 height 9
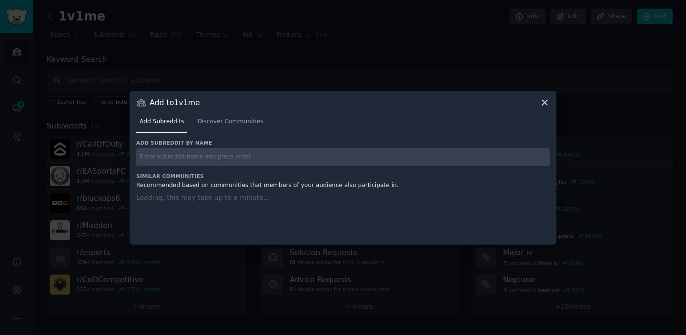
click at [417, 151] on input "text" at bounding box center [342, 157] width 413 height 19
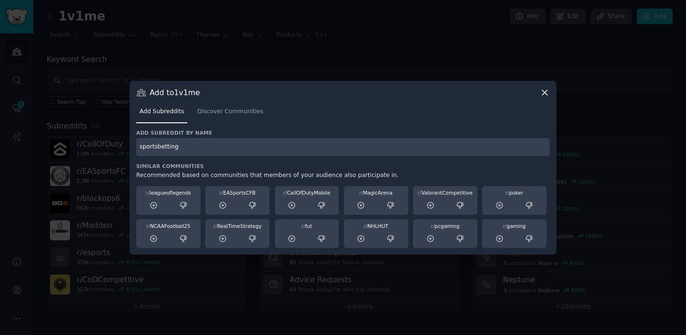
type input "sportsbetting"
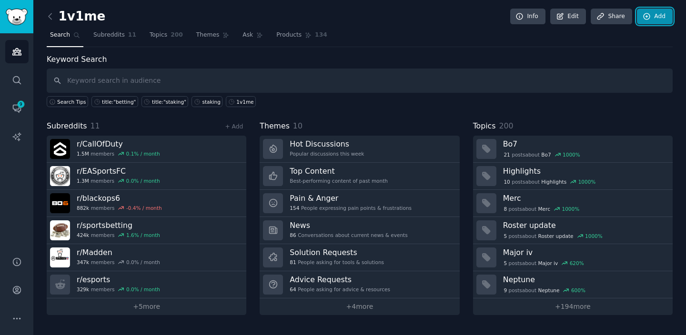
click at [644, 19] on icon at bounding box center [647, 16] width 9 height 9
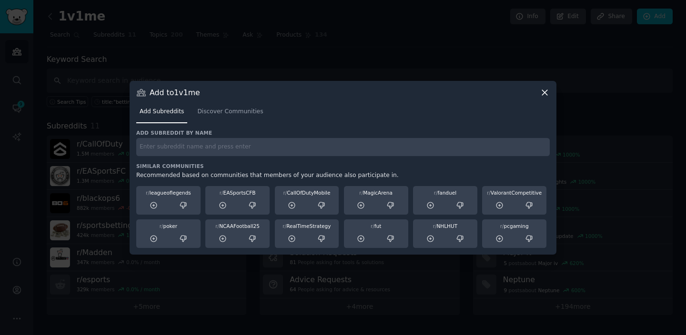
click at [372, 159] on div "Add subreddit by name Similar Communities Recommended based on communities that…" at bounding box center [342, 189] width 413 height 119
click at [372, 141] on input "text" at bounding box center [342, 147] width 413 height 19
type input "onlinegambling"
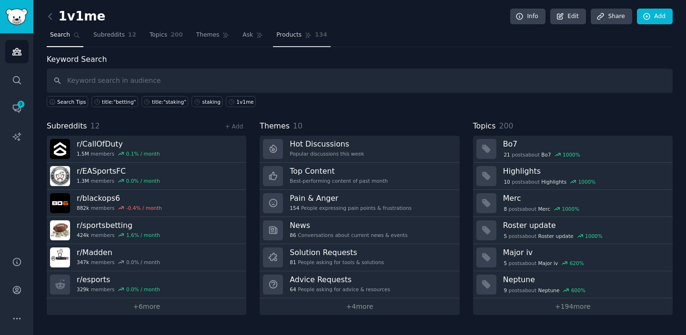
click at [308, 37] on link "Products 134" at bounding box center [301, 38] width 57 height 20
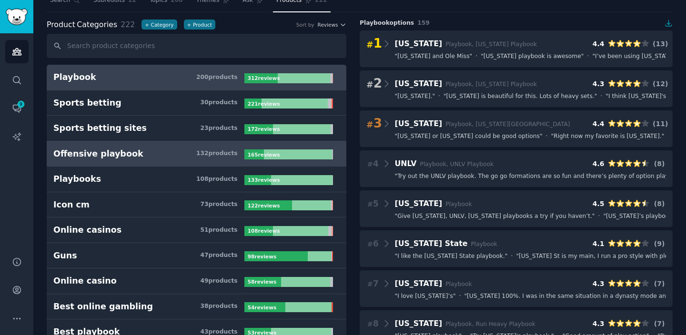
scroll to position [49, 0]
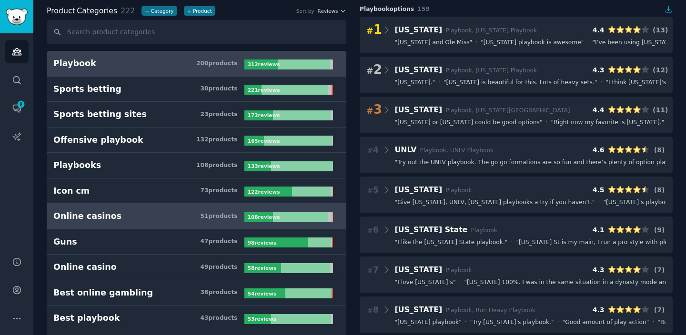
click at [146, 220] on h3 "Online casinos 51 product s" at bounding box center [148, 217] width 191 height 12
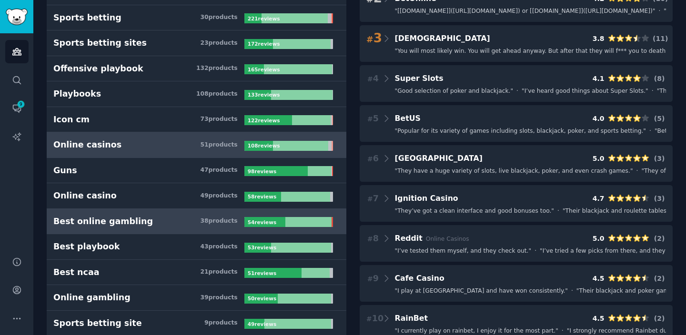
click at [146, 224] on h3 "Best online gambling 38 product s" at bounding box center [148, 222] width 191 height 12
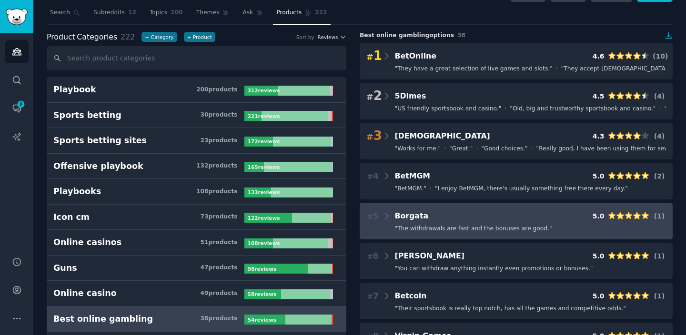
scroll to position [61, 0]
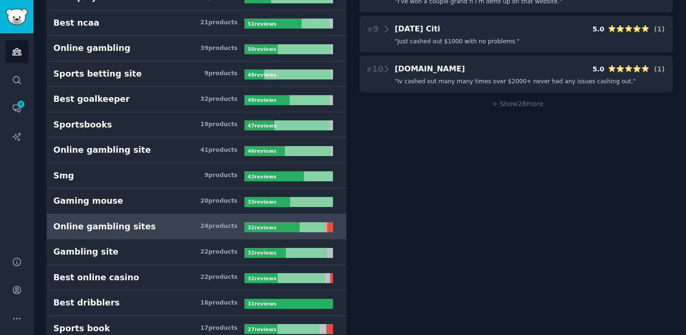
click at [186, 231] on h3 "Online gambling sites 24 product s" at bounding box center [148, 227] width 191 height 12
